Goal: Task Accomplishment & Management: Complete application form

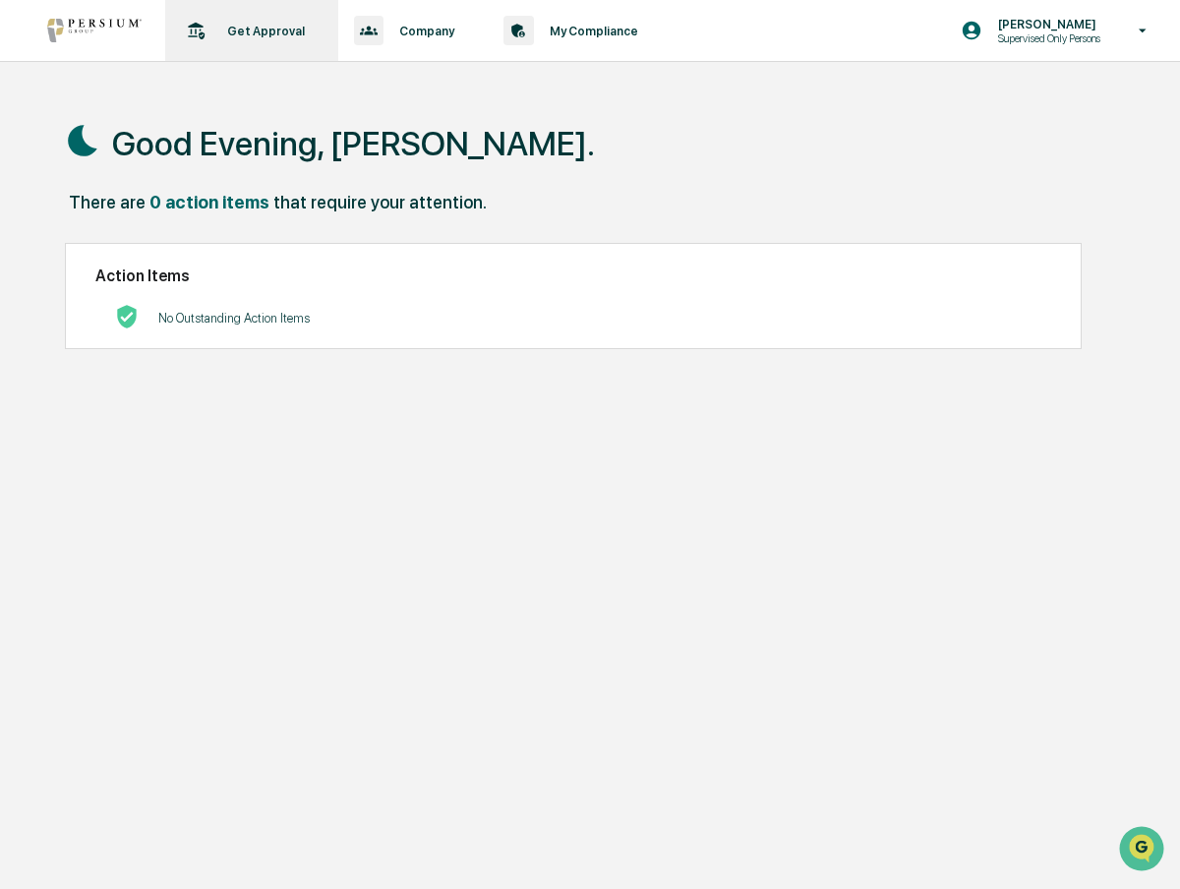
click at [294, 42] on div "Get Approval Content & Transactions" at bounding box center [249, 30] width 153 height 61
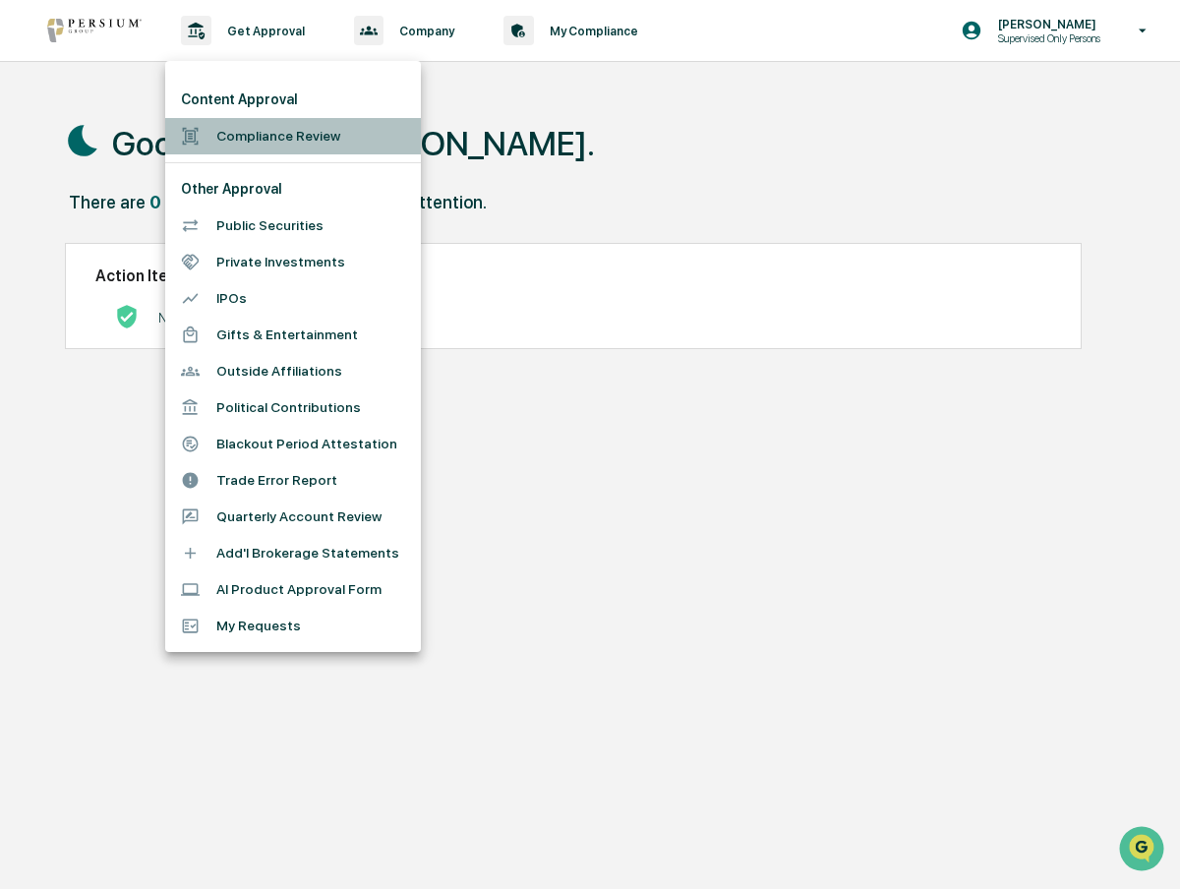
click at [296, 130] on li "Compliance Review" at bounding box center [293, 136] width 256 height 36
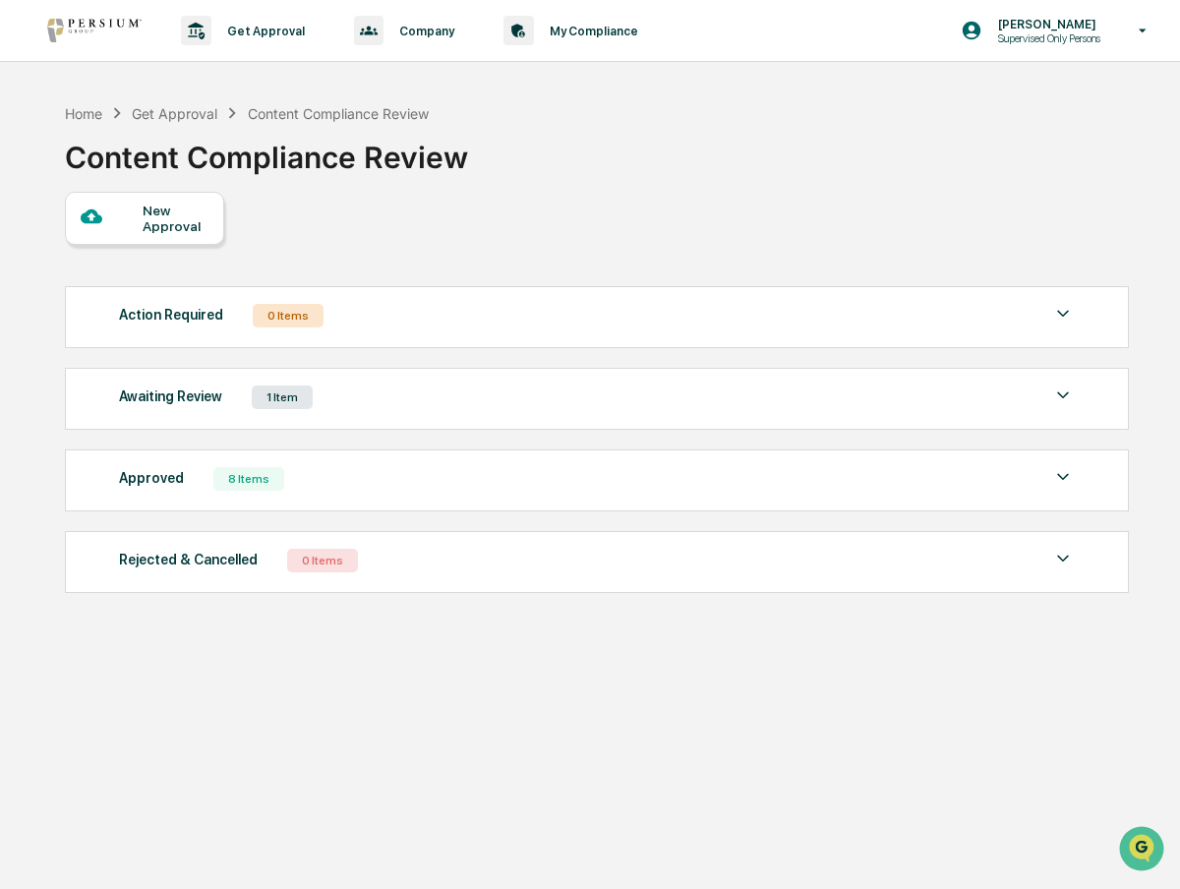
click at [197, 218] on div "New Approval" at bounding box center [176, 217] width 66 height 31
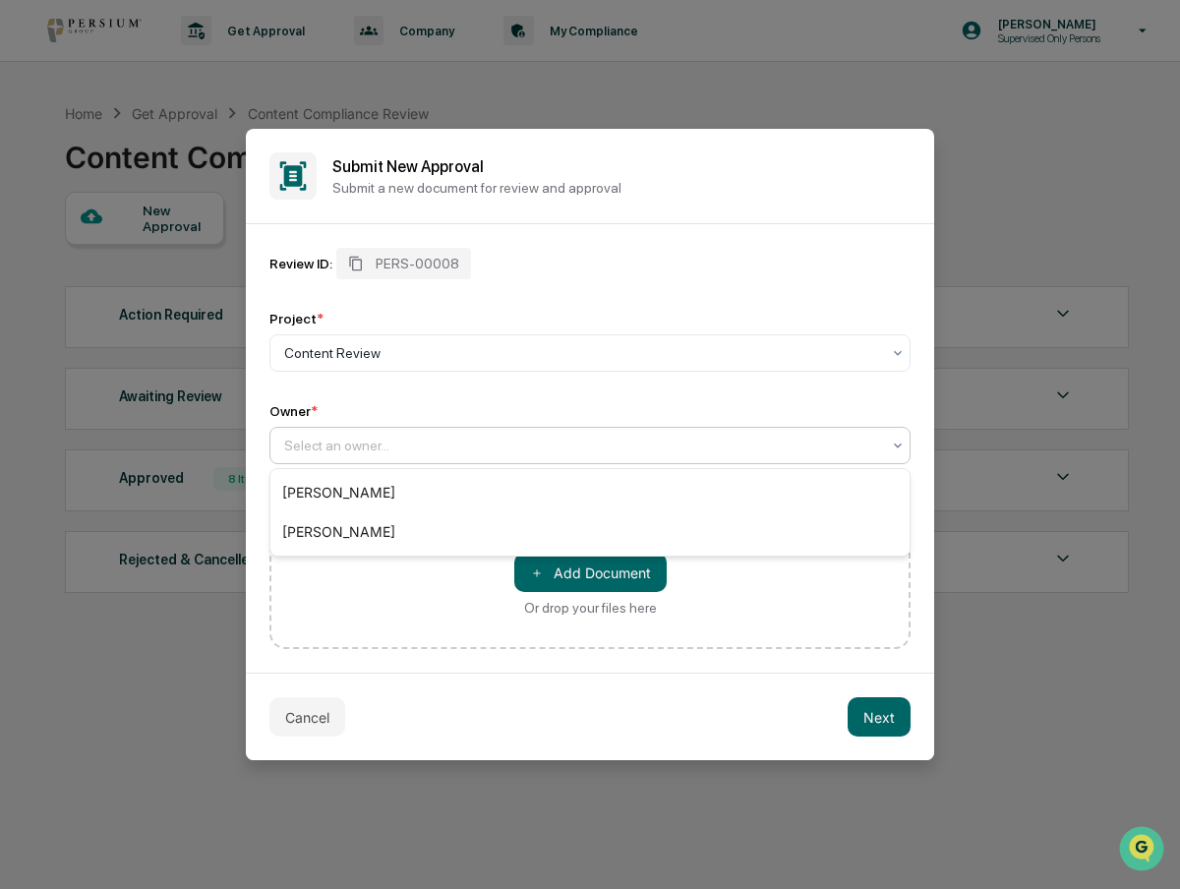
click at [353, 451] on div at bounding box center [582, 445] width 596 height 20
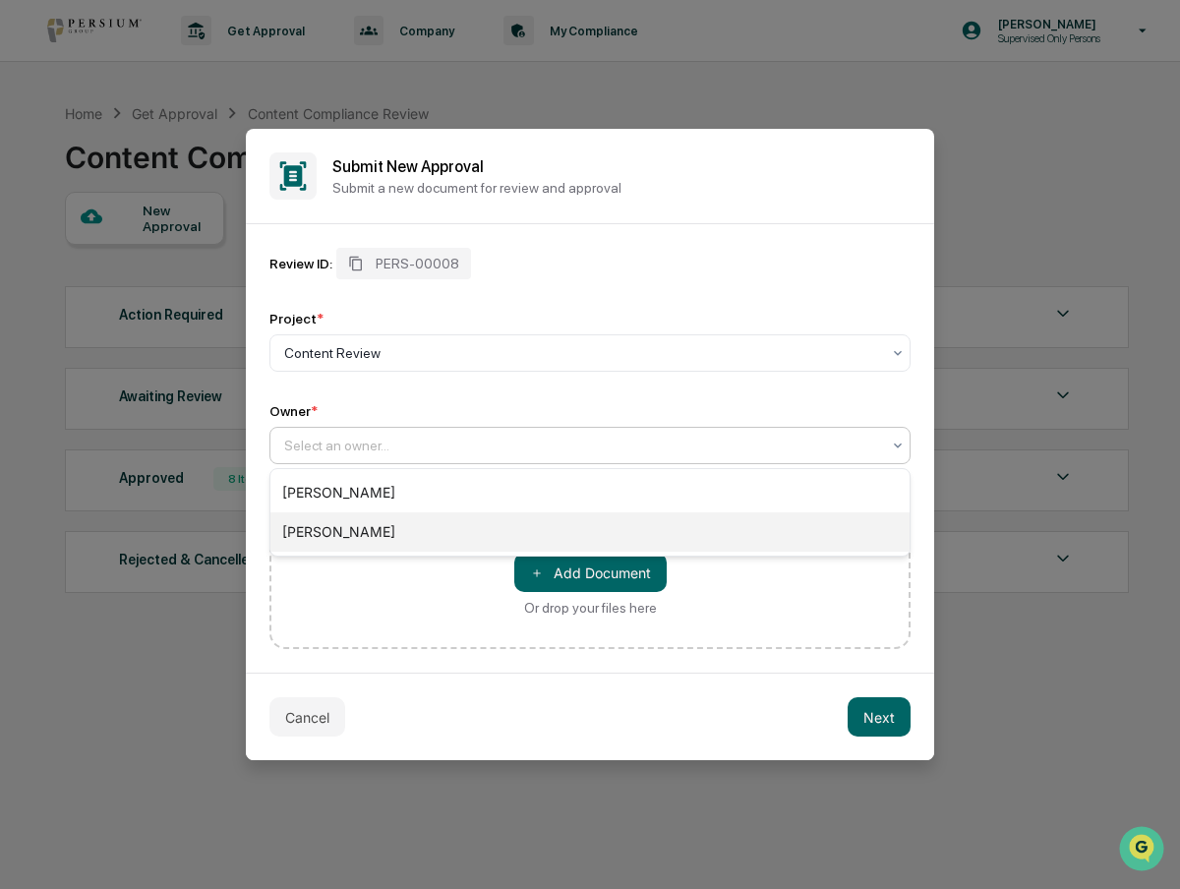
click at [356, 528] on div "[PERSON_NAME]" at bounding box center [589, 531] width 639 height 39
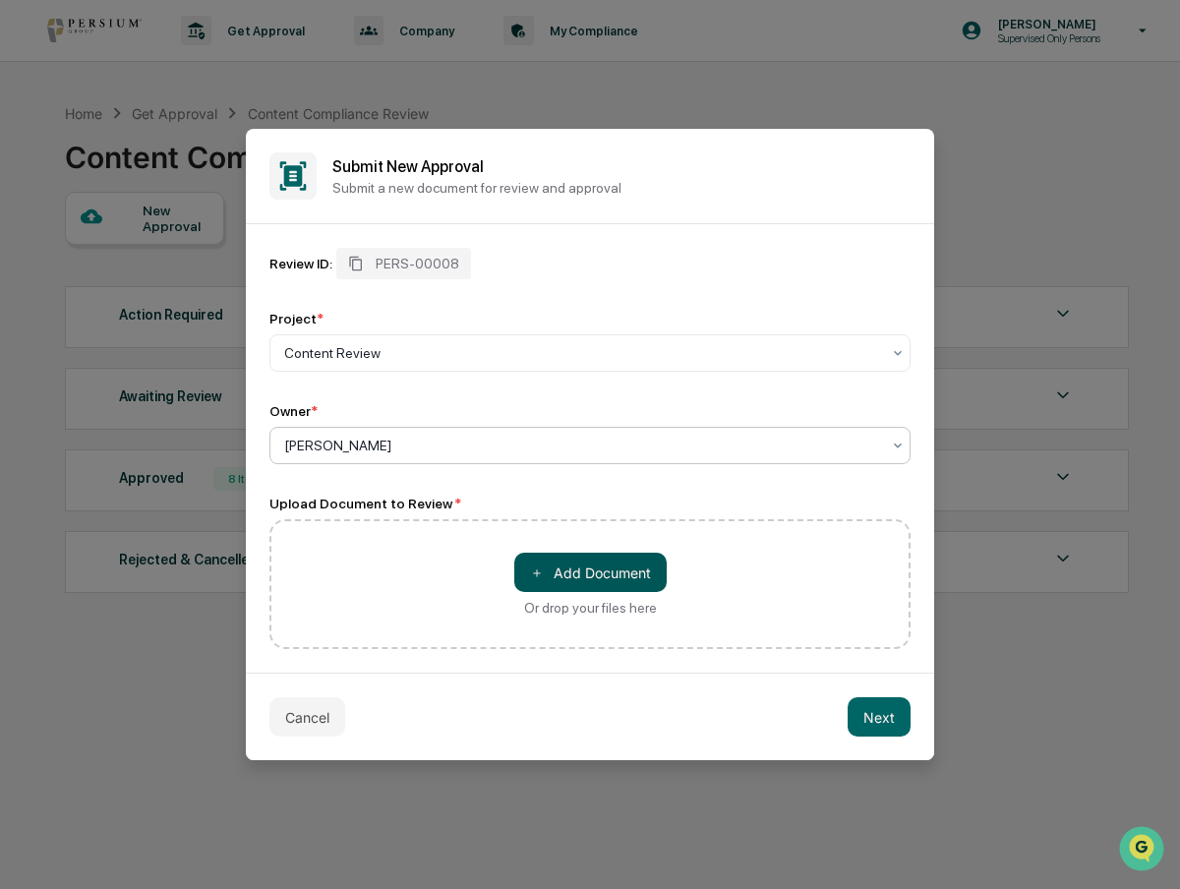
click at [576, 570] on button "＋ Add Document" at bounding box center [590, 571] width 152 height 39
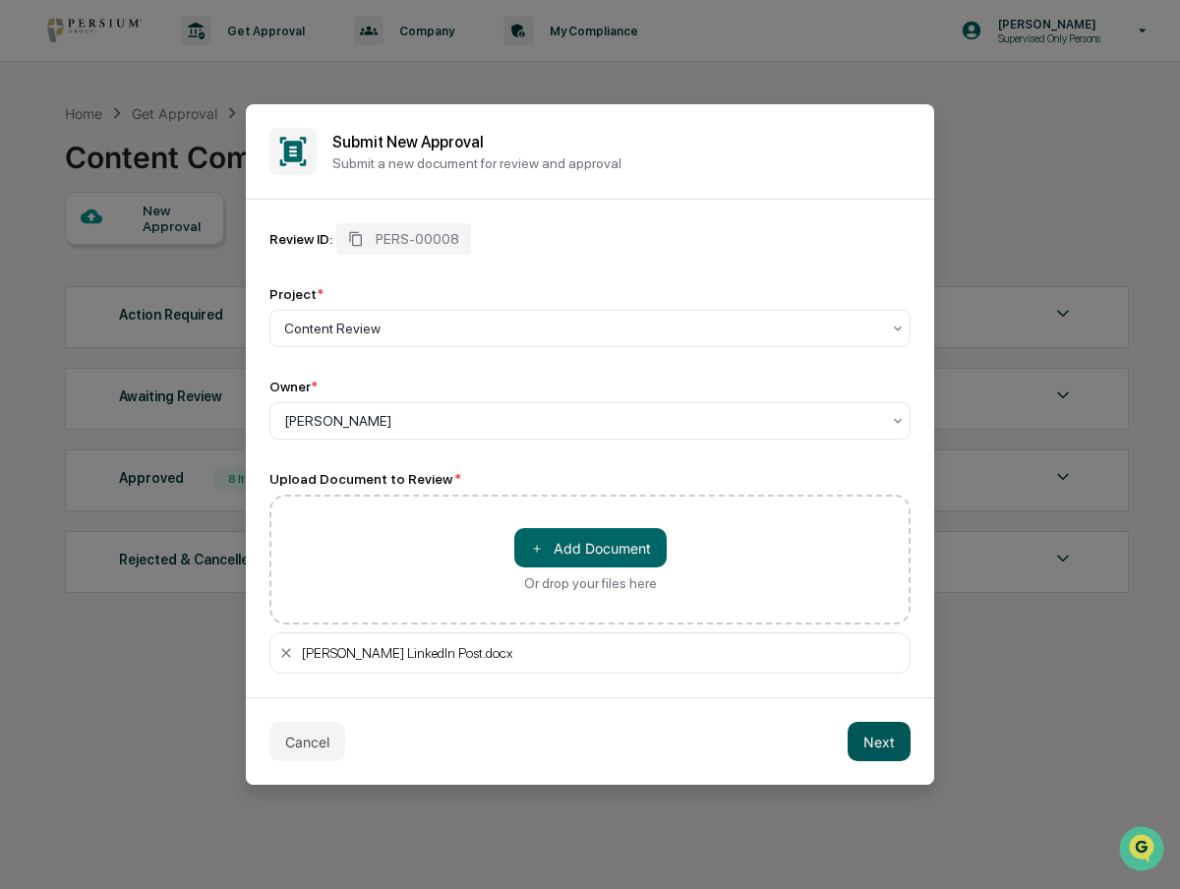
click at [864, 733] on button "Next" at bounding box center [878, 740] width 63 height 39
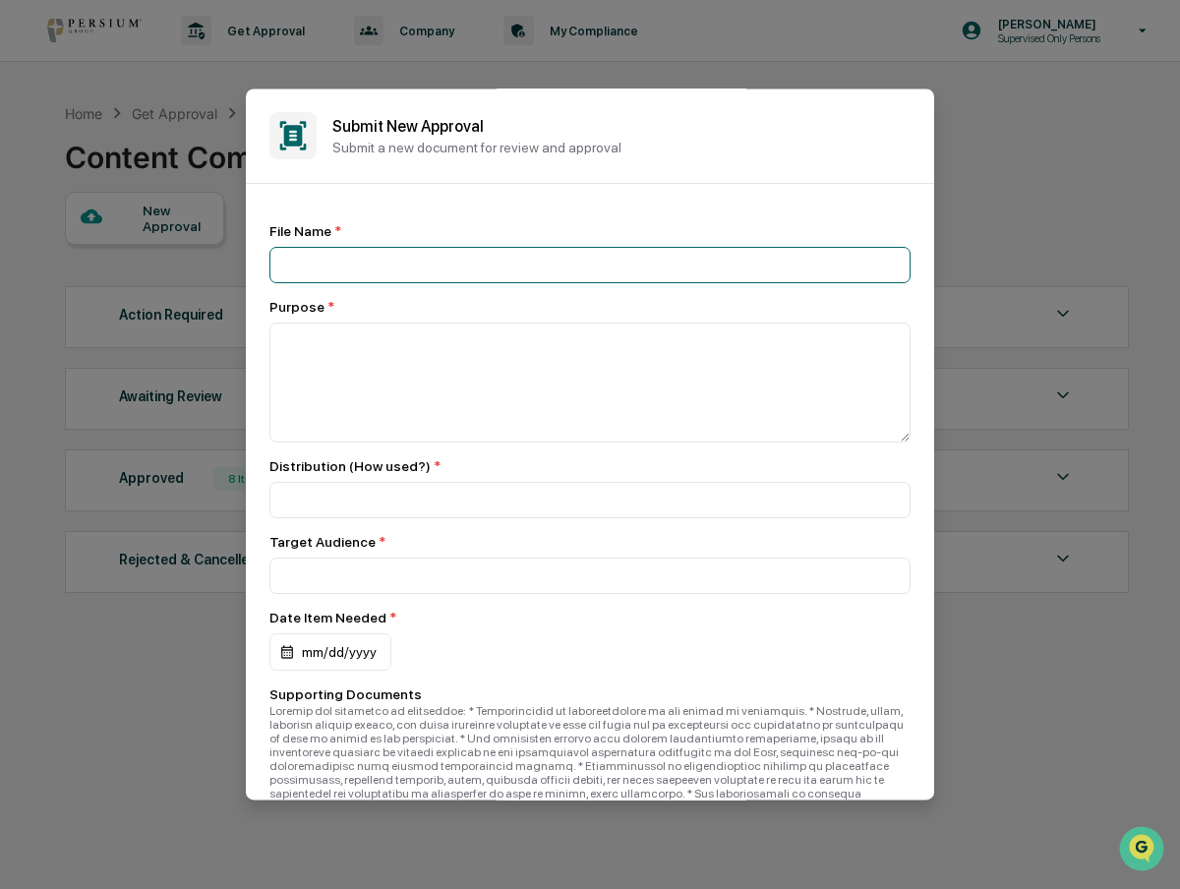
click at [454, 268] on input at bounding box center [589, 265] width 641 height 36
type input "**********"
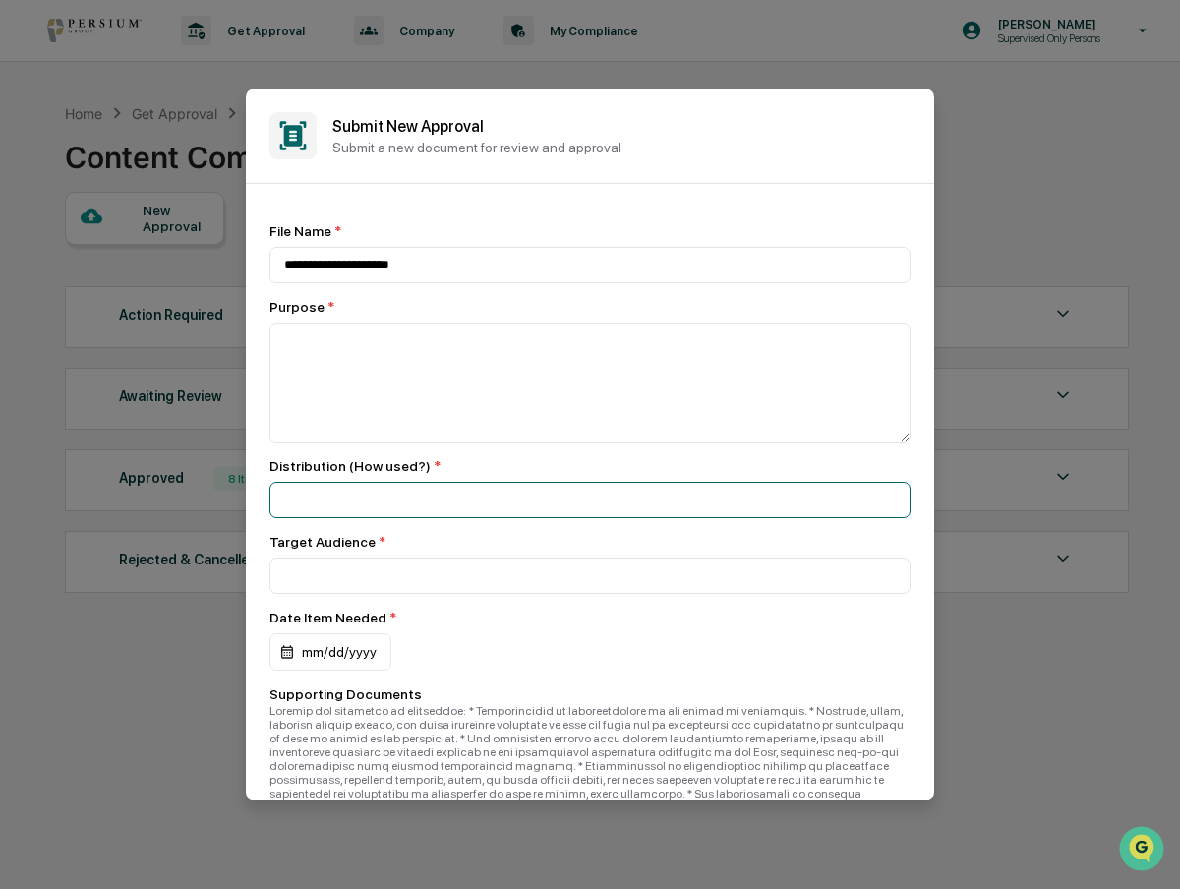
click at [424, 513] on input at bounding box center [589, 500] width 641 height 36
type input "**********"
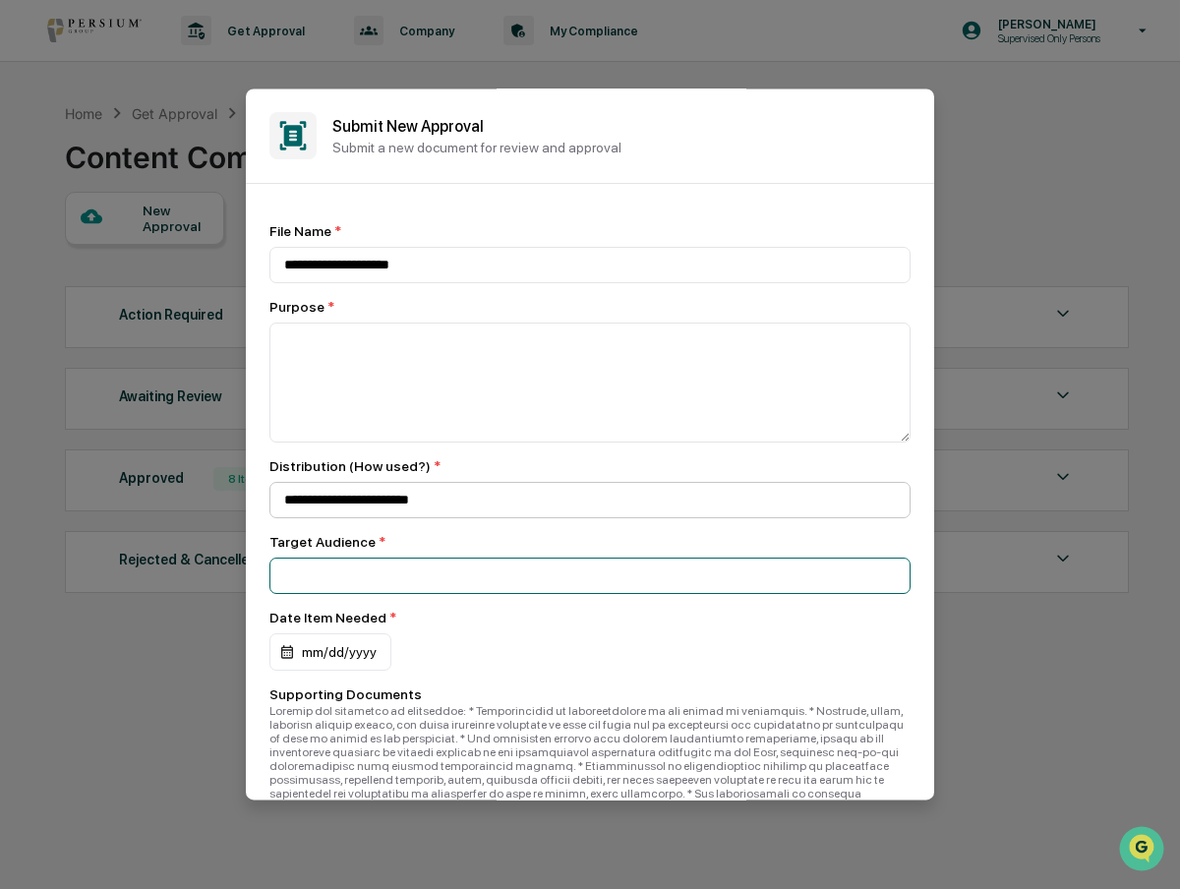
type input "*"
type input "**********"
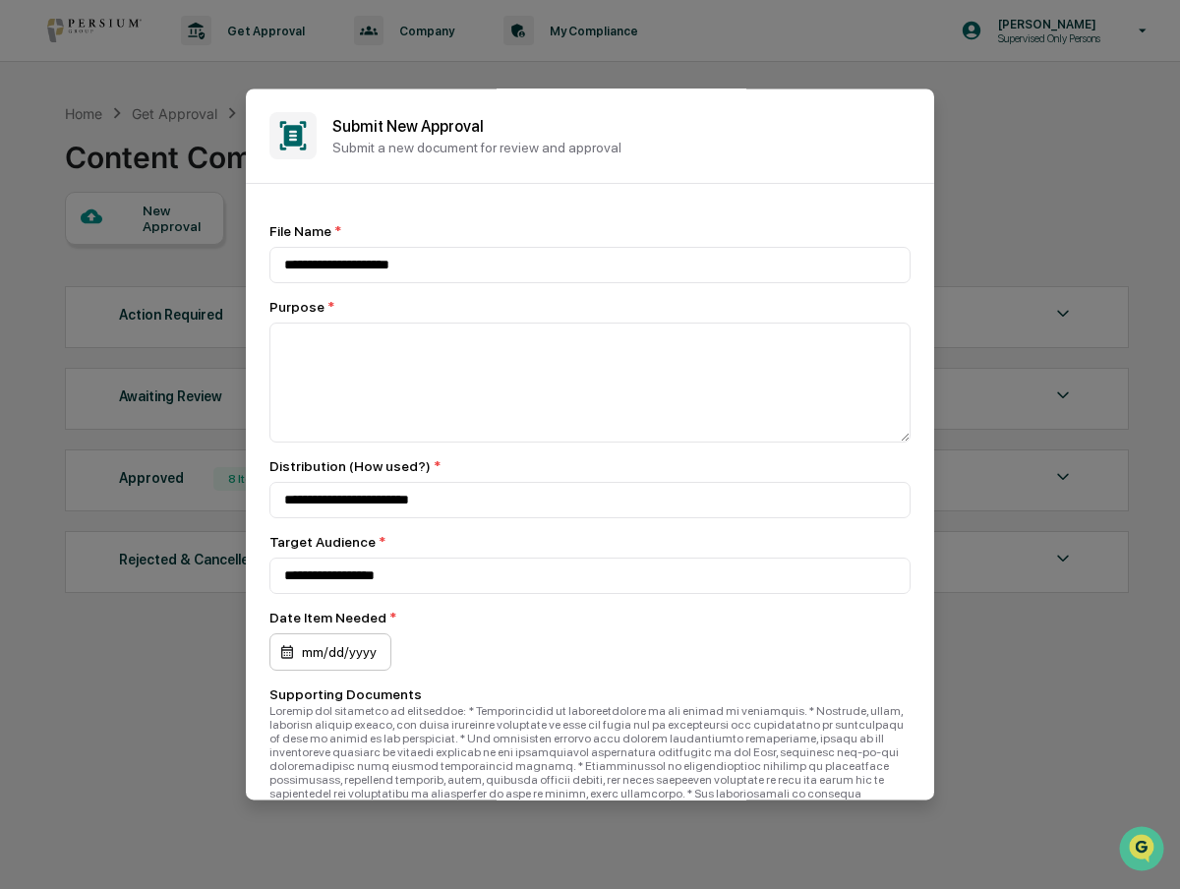
click at [367, 658] on div "mm/dd/yyyy" at bounding box center [330, 651] width 122 height 37
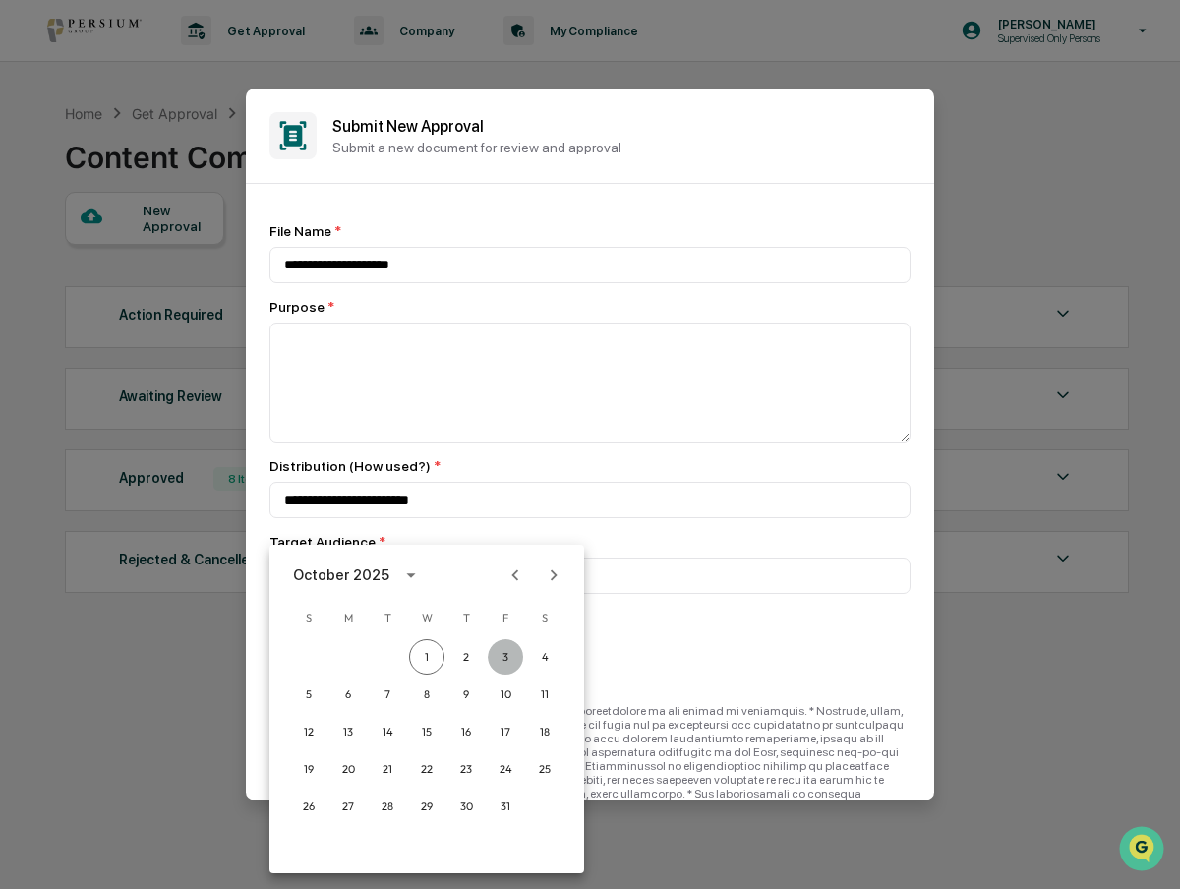
click at [505, 655] on button "3" at bounding box center [505, 656] width 35 height 35
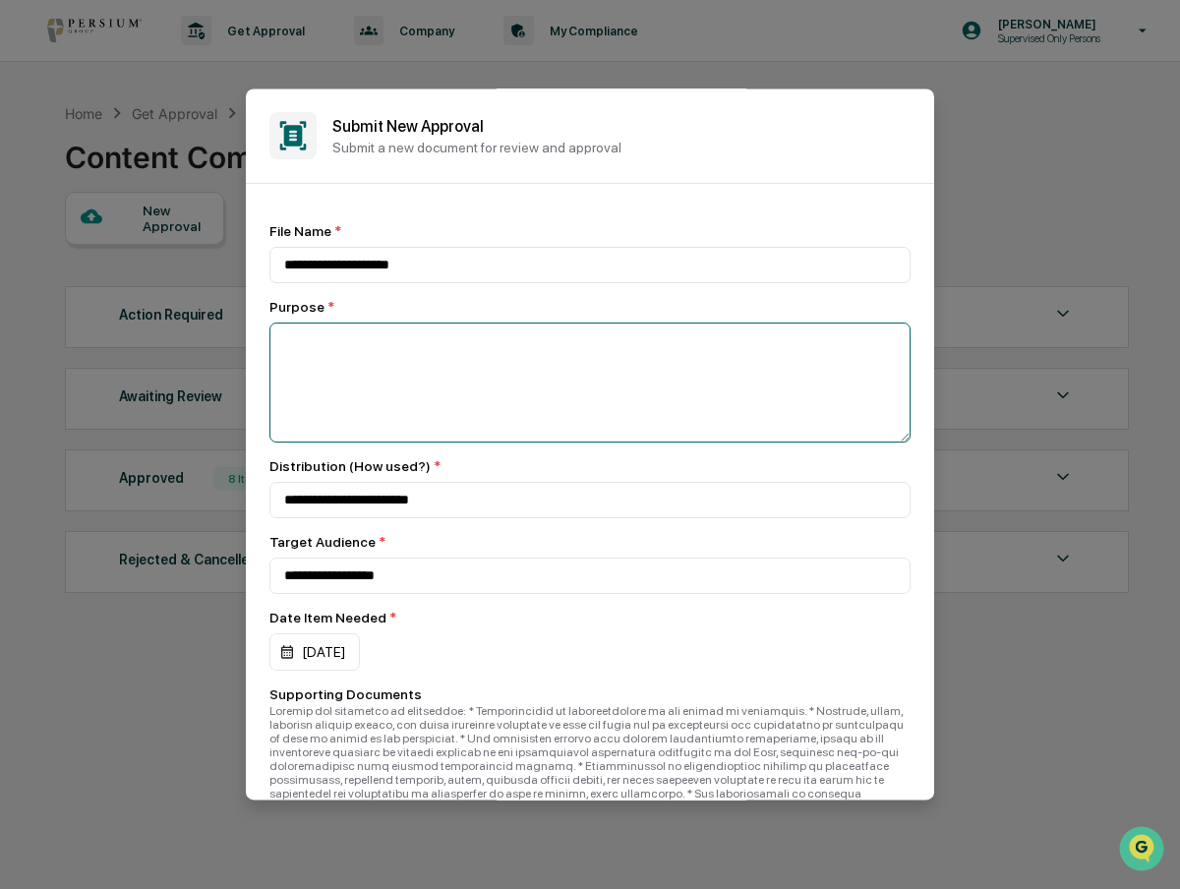
click at [399, 372] on textarea at bounding box center [589, 382] width 641 height 120
type textarea "*"
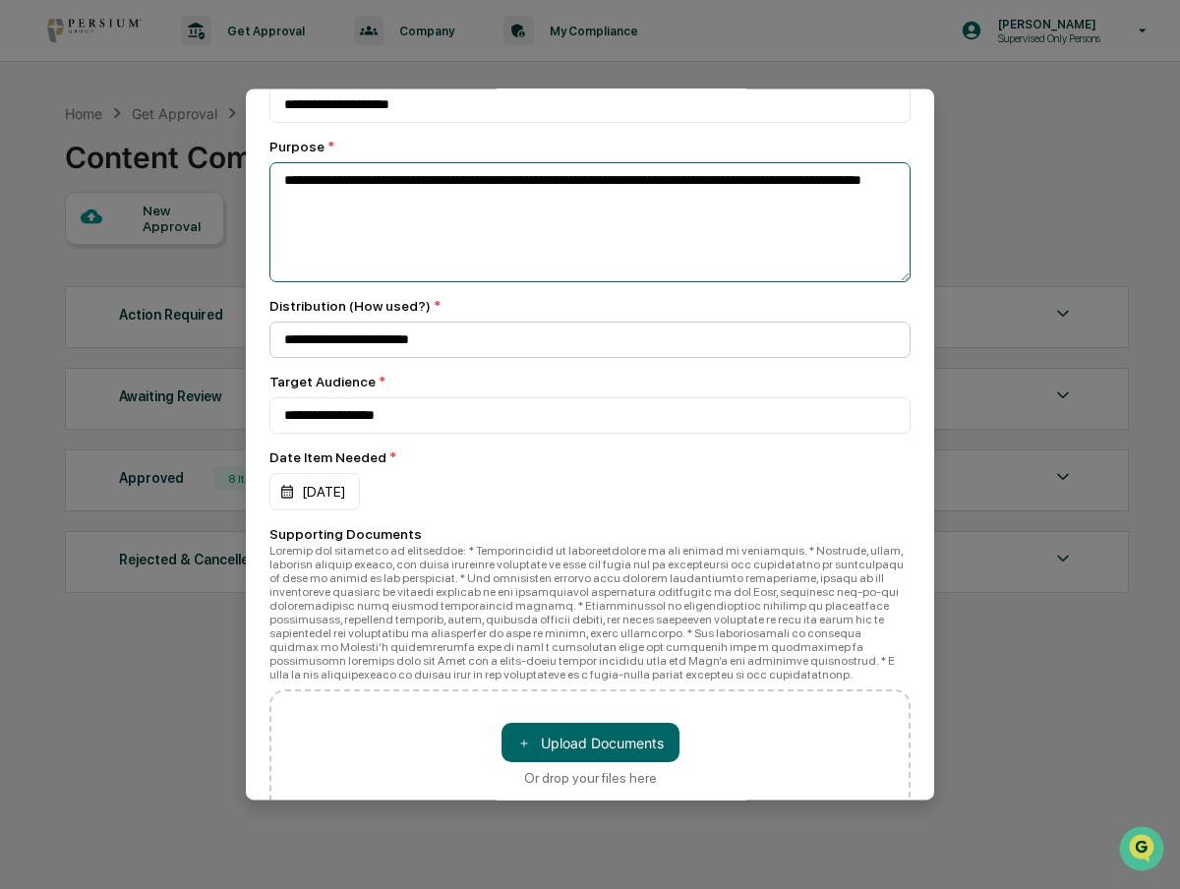
scroll to position [327, 0]
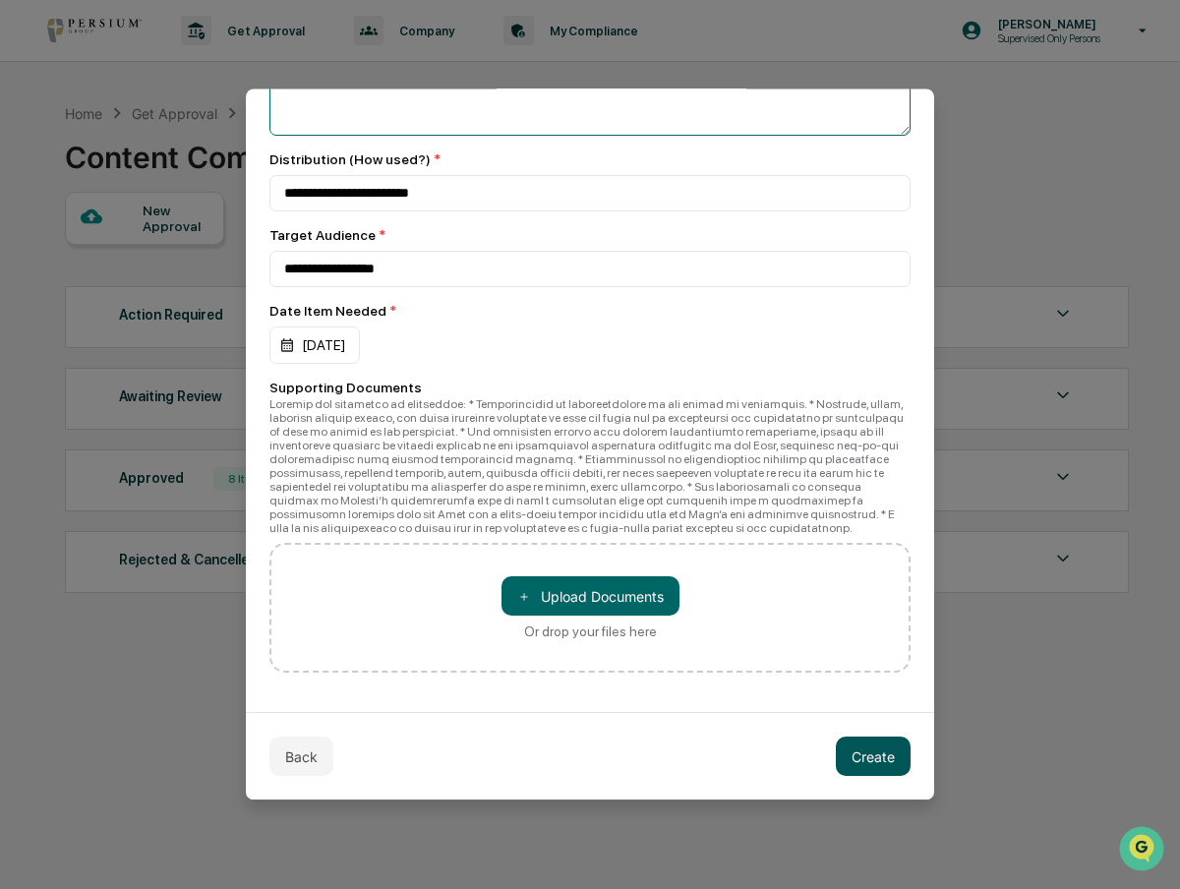
type textarea "**********"
click at [860, 754] on button "Create" at bounding box center [872, 755] width 75 height 39
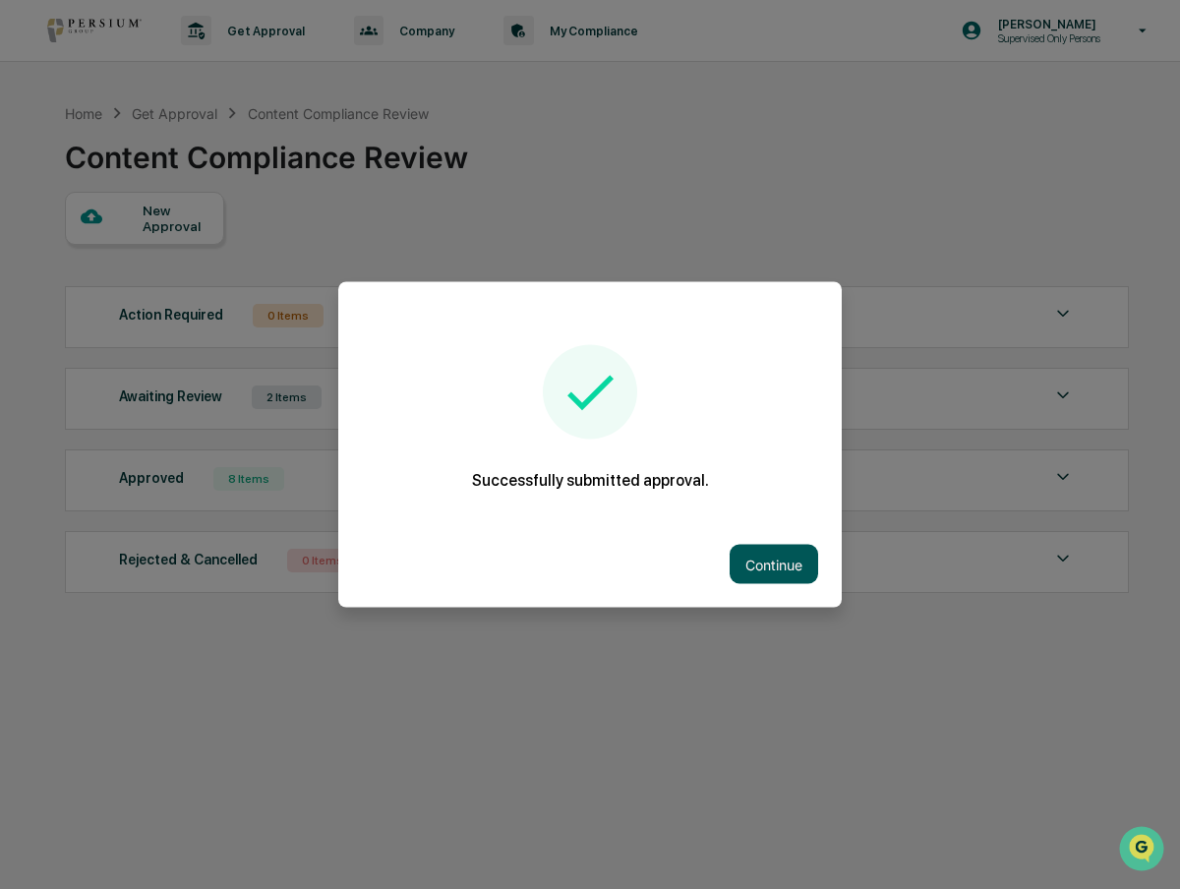
click at [793, 551] on button "Continue" at bounding box center [773, 564] width 88 height 39
